Goal: Use online tool/utility: Utilize a website feature to perform a specific function

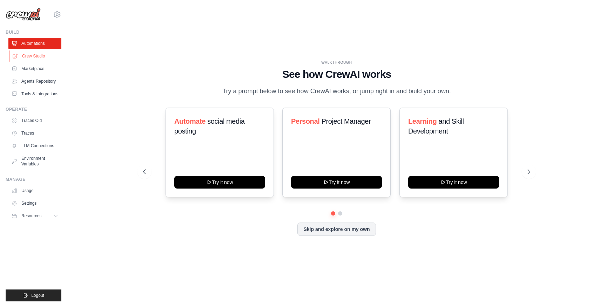
click at [36, 59] on link "Crew Studio" at bounding box center [35, 56] width 53 height 11
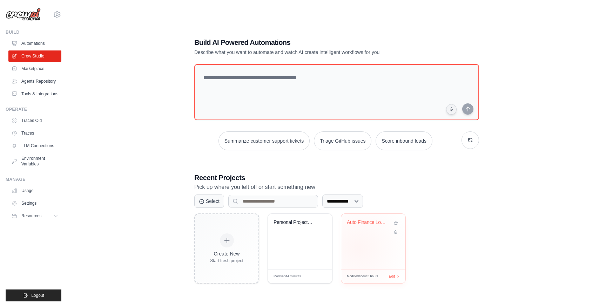
click at [358, 248] on div "Auto Finance Loan Origination Syste..." at bounding box center [373, 241] width 64 height 55
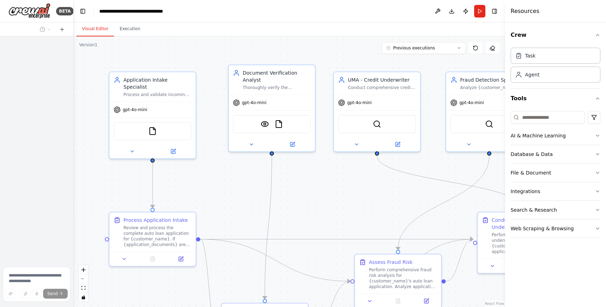
drag, startPoint x: 156, startPoint y: 104, endPoint x: 74, endPoint y: 90, distance: 83.5
click at [74, 90] on div "**********" at bounding box center [303, 153] width 606 height 307
click at [496, 11] on button "Toggle Right Sidebar" at bounding box center [495, 11] width 10 height 10
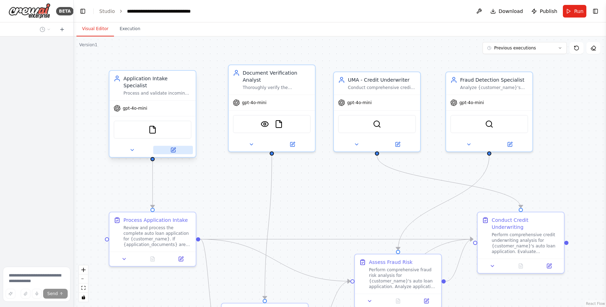
click at [170, 147] on icon at bounding box center [173, 150] width 6 height 6
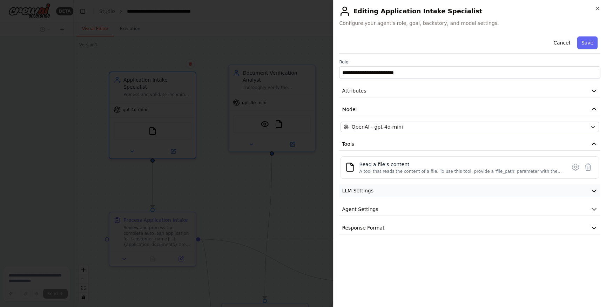
click at [479, 193] on button "LLM Settings" at bounding box center [469, 190] width 261 height 13
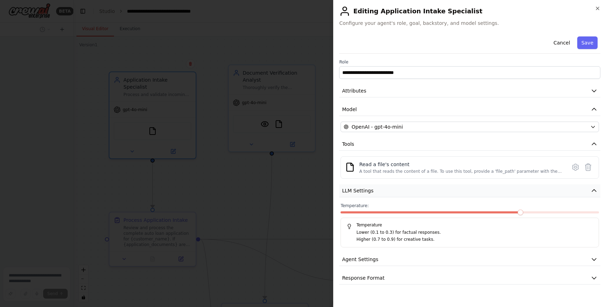
click at [479, 193] on button "LLM Settings" at bounding box center [469, 190] width 261 height 13
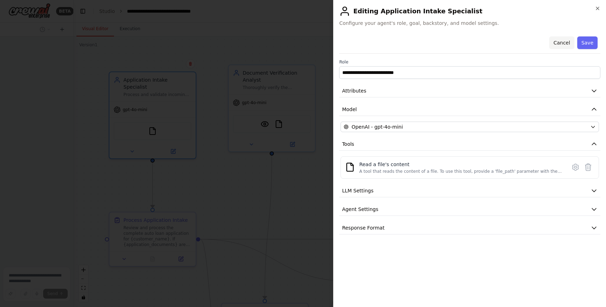
click at [568, 44] on button "Cancel" at bounding box center [561, 42] width 25 height 13
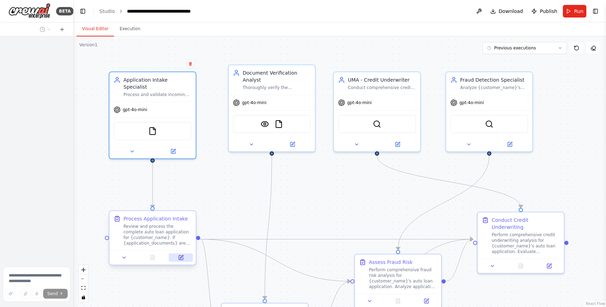
click at [179, 259] on icon at bounding box center [181, 258] width 4 height 4
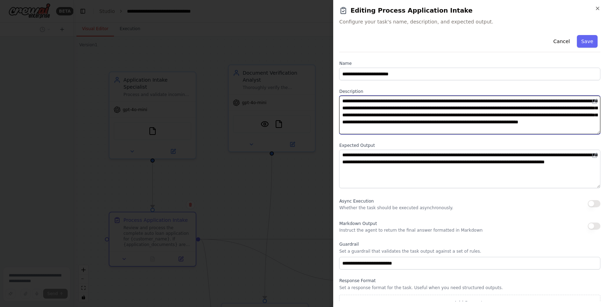
click at [353, 100] on textarea "**********" at bounding box center [469, 115] width 261 height 39
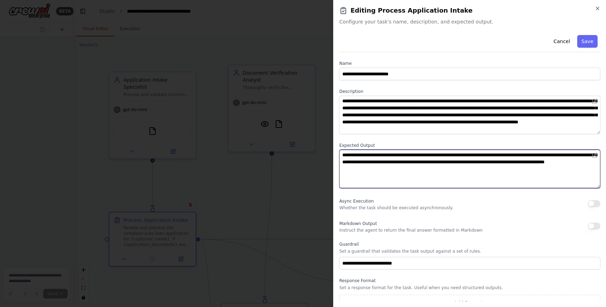
click at [371, 161] on textarea "**********" at bounding box center [469, 169] width 261 height 39
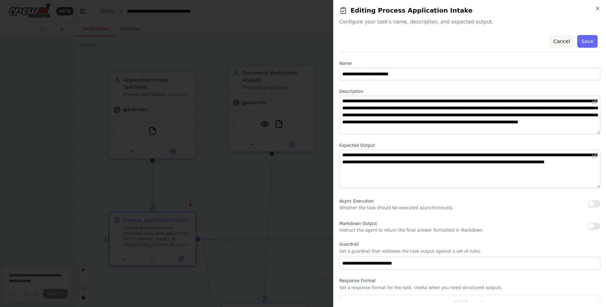
click at [566, 40] on button "Cancel" at bounding box center [561, 41] width 25 height 13
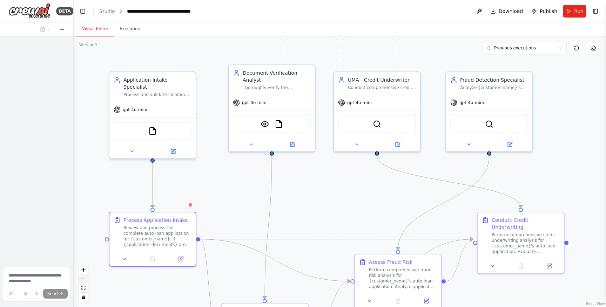
click at [84, 279] on icon "zoom out" at bounding box center [83, 279] width 4 height 1
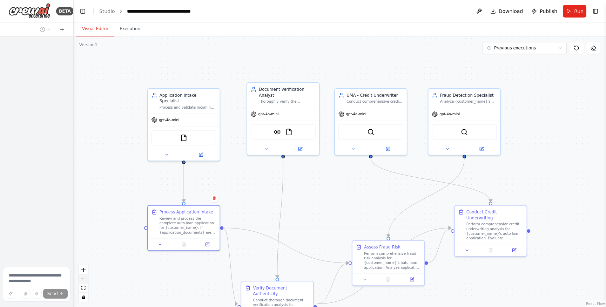
click at [84, 279] on icon "zoom out" at bounding box center [83, 279] width 4 height 1
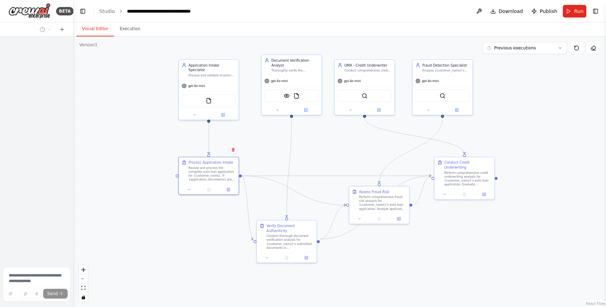
drag, startPoint x: 114, startPoint y: 231, endPoint x: 113, endPoint y: 189, distance: 42.8
click at [113, 189] on div ".deletable-edge-delete-btn { width: 20px; height: 20px; border: 0px solid #ffff…" at bounding box center [340, 171] width 532 height 271
click at [86, 270] on button "zoom in" at bounding box center [83, 270] width 9 height 9
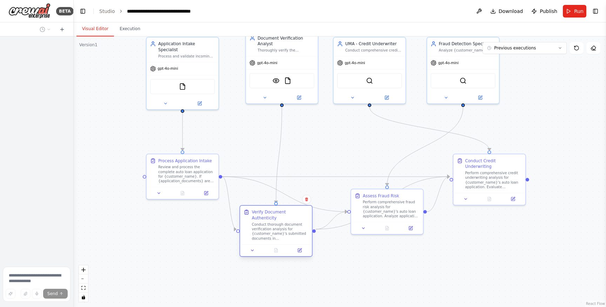
drag, startPoint x: 250, startPoint y: 258, endPoint x: 249, endPoint y: 234, distance: 23.9
click at [249, 234] on div "Verify Document Authenticity Conduct thorough document verification analysis fo…" at bounding box center [276, 225] width 65 height 32
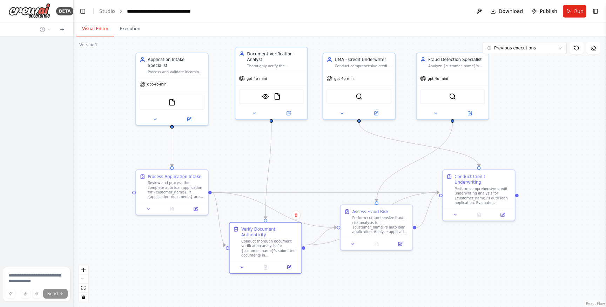
drag, startPoint x: 125, startPoint y: 103, endPoint x: 114, endPoint y: 119, distance: 19.0
click at [114, 119] on div ".deletable-edge-delete-btn { width: 20px; height: 20px; border: 0px solid #ffff…" at bounding box center [340, 171] width 532 height 271
click at [133, 26] on button "Execution" at bounding box center [130, 29] width 32 height 15
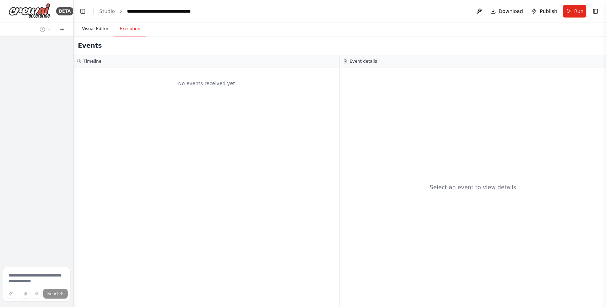
click at [101, 27] on button "Visual Editor" at bounding box center [95, 29] width 38 height 15
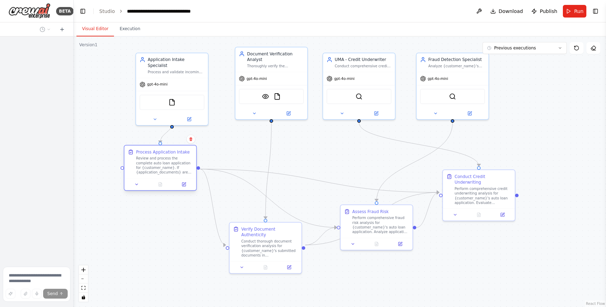
drag, startPoint x: 184, startPoint y: 184, endPoint x: 173, endPoint y: 163, distance: 24.5
click at [173, 163] on div "Review and process the complete auto loan application for {customer_name}. If {…" at bounding box center [164, 165] width 57 height 19
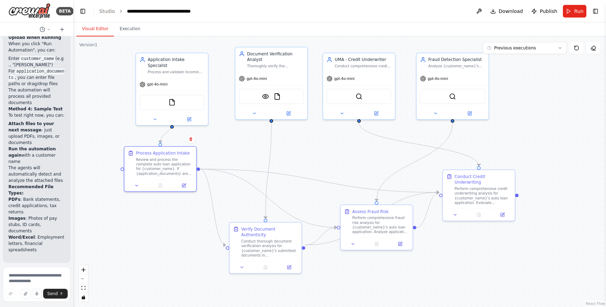
scroll to position [2137, 0]
